Goal: Information Seeking & Learning: Learn about a topic

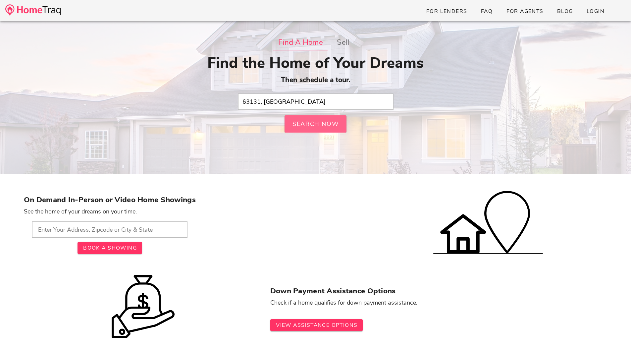
click at [318, 123] on span "Search Now" at bounding box center [315, 124] width 47 height 8
click at [328, 103] on input "text" at bounding box center [316, 101] width 156 height 17
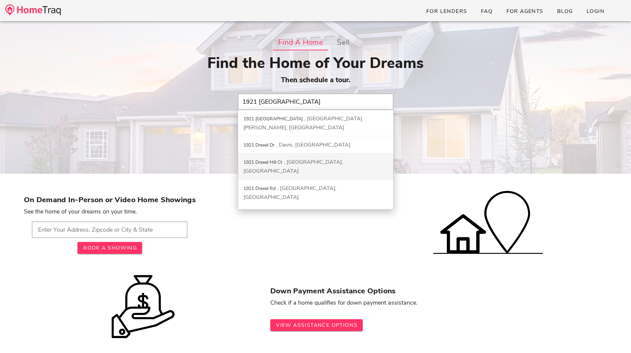
click at [329, 153] on div "1921 Drexel Hill Ct Saint Louis, MO" at bounding box center [315, 166] width 155 height 26
type input "1921 Drexel Hill Ct, Saint Louis, MO"
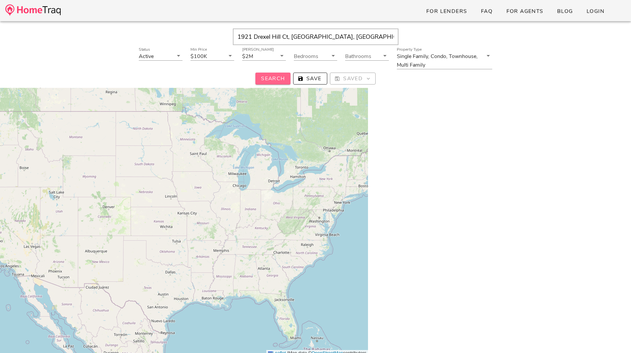
click at [274, 77] on span "Search" at bounding box center [273, 78] width 25 height 7
click at [365, 37] on input "1921 Drexel Hill Ct, Saint Louis, MO, 63131" at bounding box center [316, 36] width 166 height 17
drag, startPoint x: 336, startPoint y: 37, endPoint x: 165, endPoint y: 37, distance: 170.9
click at [165, 37] on div "1921 Drexel Hill Ct, Saint Louis, MO, 63131" at bounding box center [315, 36] width 611 height 17
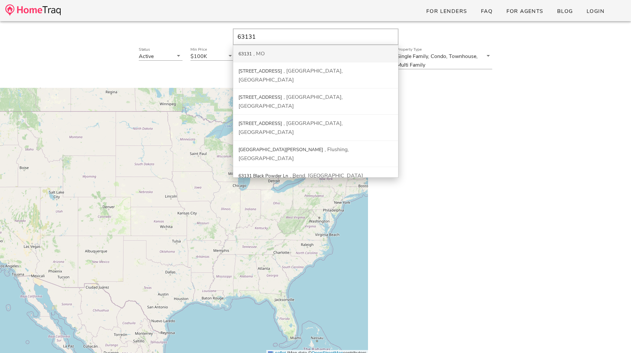
click at [286, 50] on div "63131 MO" at bounding box center [315, 53] width 165 height 17
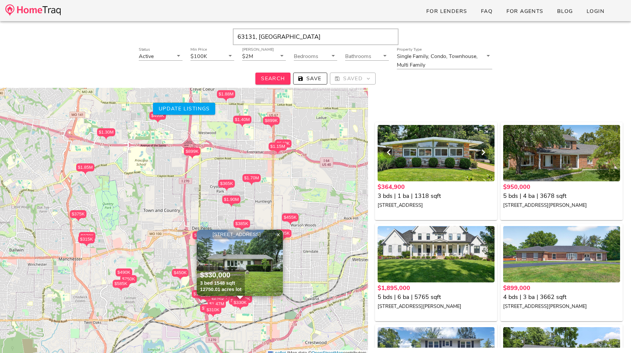
click at [436, 168] on div at bounding box center [436, 153] width 117 height 56
click at [317, 38] on input "63131, MO" at bounding box center [316, 36] width 166 height 17
click at [237, 36] on input "63131, MO" at bounding box center [316, 36] width 166 height 17
type input "1921 drexel hill 63131, MO"
click at [275, 80] on span "Search" at bounding box center [273, 78] width 25 height 7
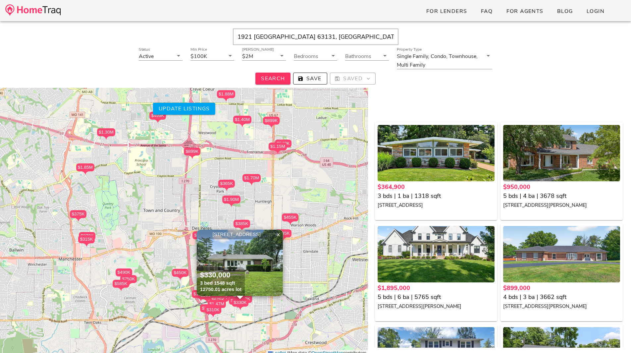
click at [319, 246] on div "$365K $950K $1.90M $899K $685K $385K $1.70M $290K $290K $1.85M $450K $975K $850…" at bounding box center [184, 209] width 368 height 293
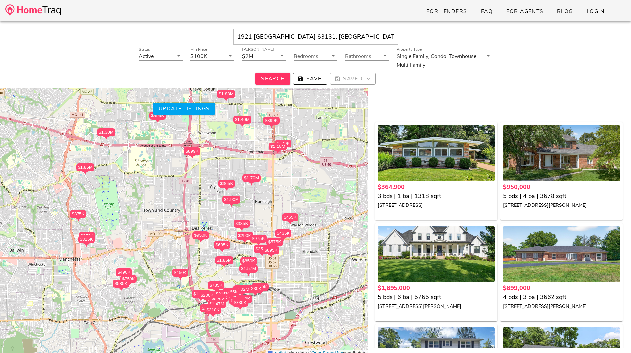
click at [243, 223] on div "$385K" at bounding box center [242, 224] width 17 height 8
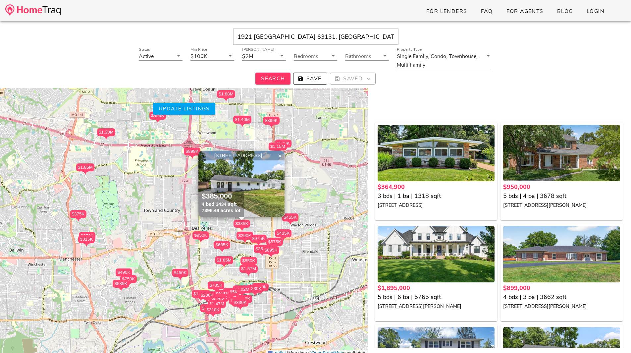
click at [313, 213] on div "$365K $950K $1.90M $899K $685K $385K $1.70M $290K $290K $1.85M $450K $975K $850…" at bounding box center [184, 209] width 368 height 293
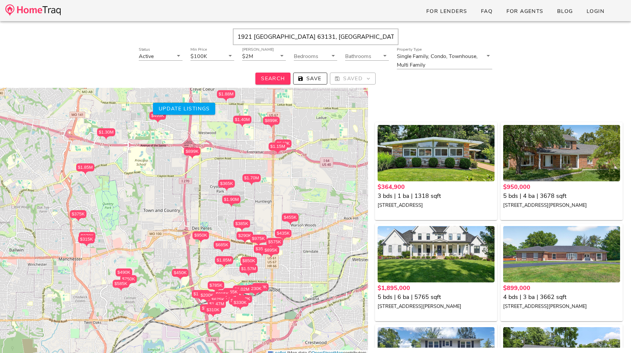
click at [314, 36] on input "1921 drexel hill 63131, MO" at bounding box center [316, 36] width 166 height 17
drag, startPoint x: 316, startPoint y: 36, endPoint x: 197, endPoint y: 38, distance: 119.3
click at [197, 38] on div "1921 drexel hill 63131, MO" at bounding box center [315, 36] width 611 height 17
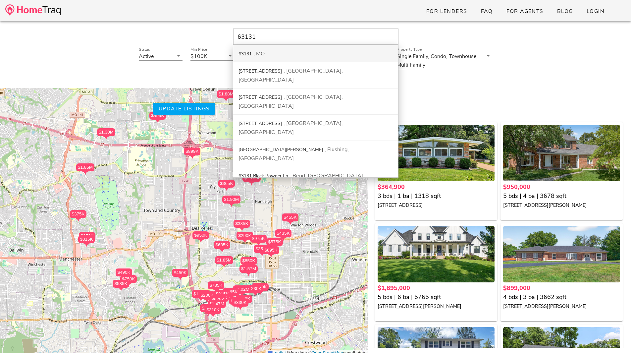
click at [252, 54] on div "63131" at bounding box center [244, 54] width 13 height 6
type input "63131, MO"
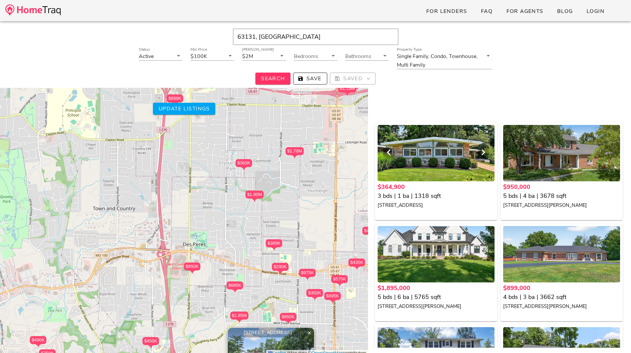
click at [451, 162] on div at bounding box center [436, 153] width 117 height 56
